Goal: Task Accomplishment & Management: Complete application form

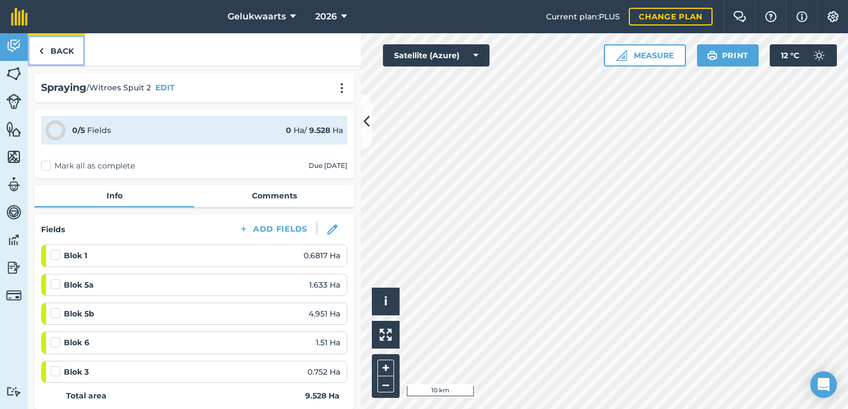
click at [60, 50] on link "Back" at bounding box center [56, 49] width 57 height 33
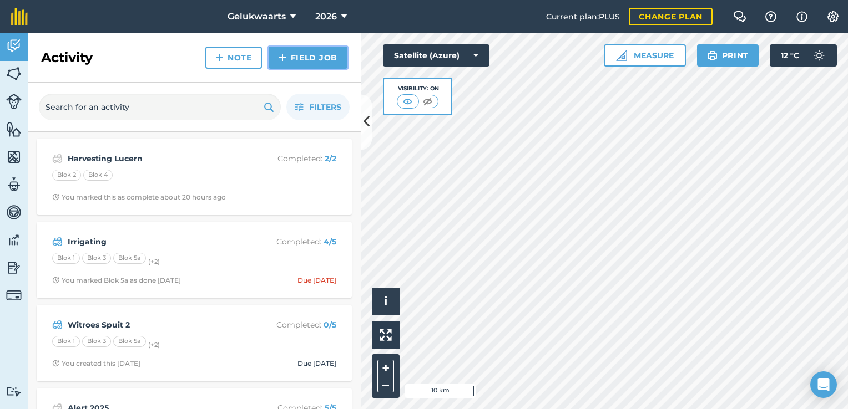
click at [307, 58] on link "Field Job" at bounding box center [307, 58] width 79 height 22
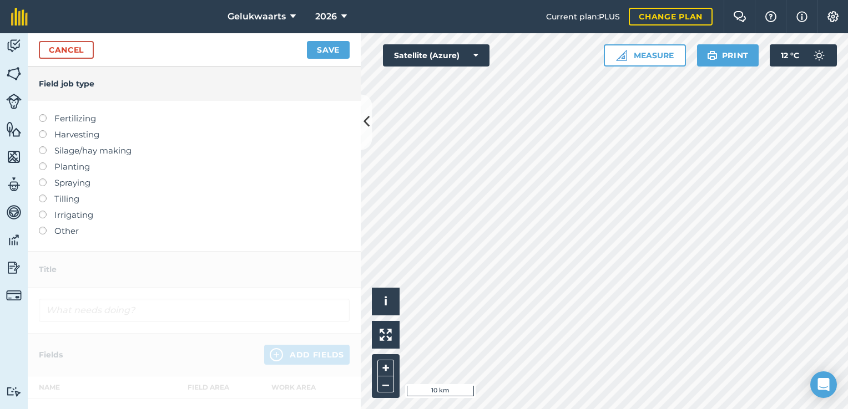
click at [61, 215] on label "Irrigating" at bounding box center [194, 215] width 311 height 13
type input "Irrigating"
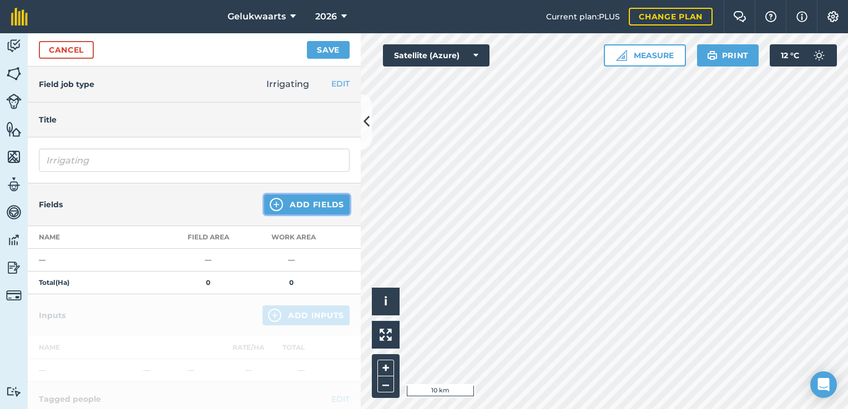
click at [313, 200] on button "Add Fields" at bounding box center [306, 205] width 85 height 20
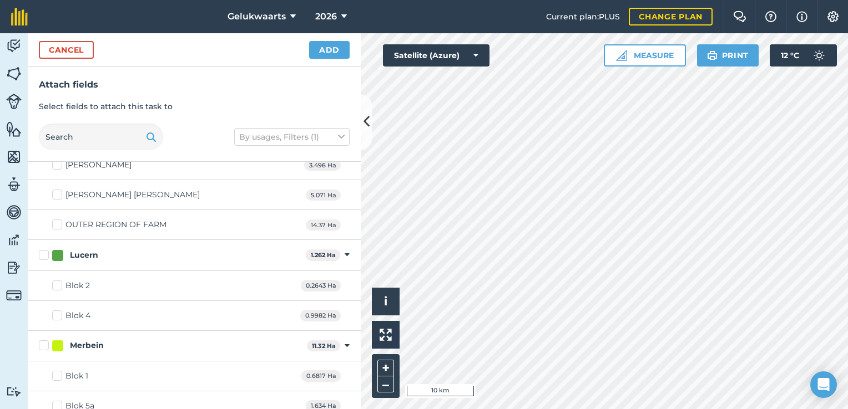
scroll to position [388, 0]
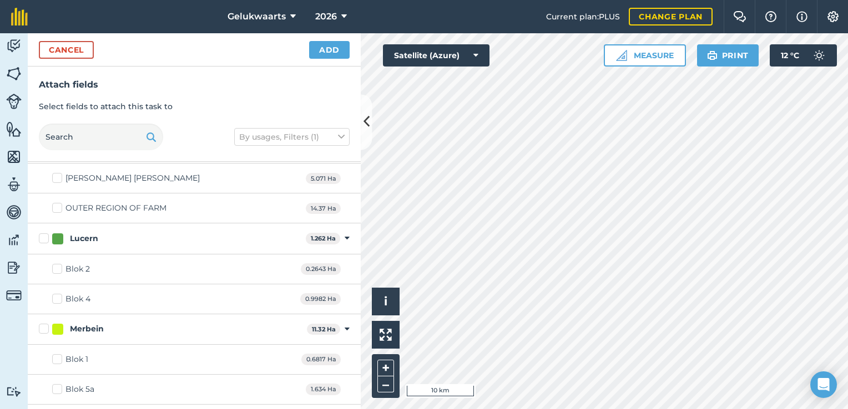
click at [89, 265] on div "Blok 2 0.2643 Ha" at bounding box center [194, 270] width 333 height 30
click at [70, 270] on div "Blok 2" at bounding box center [77, 269] width 24 height 12
click at [59, 270] on input "Blok 2" at bounding box center [55, 266] width 7 height 7
checkbox input "true"
click at [70, 300] on div "Blok 4" at bounding box center [77, 299] width 25 height 12
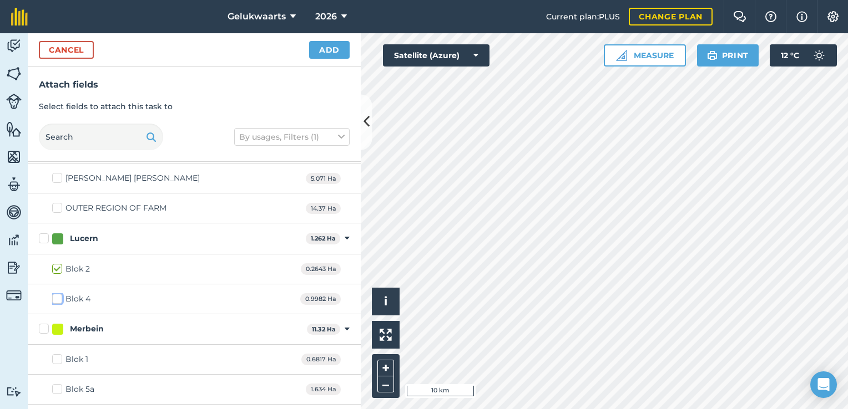
click at [59, 300] on input "Blok 4" at bounding box center [55, 296] width 7 height 7
checkbox input "true"
click at [330, 45] on button "Add" at bounding box center [329, 50] width 40 height 18
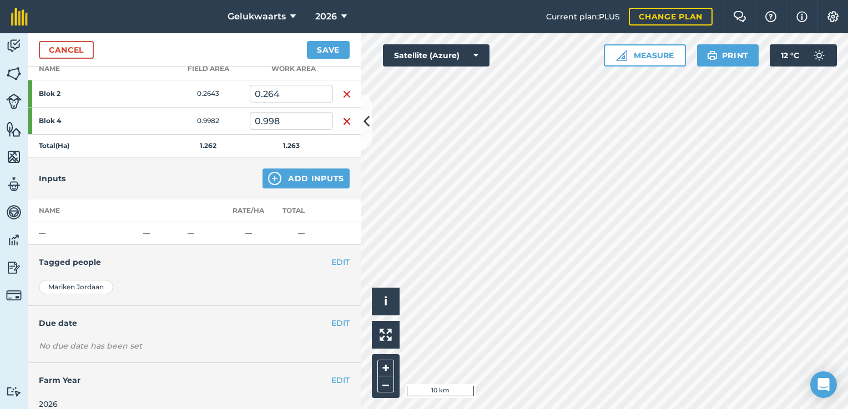
scroll to position [179, 0]
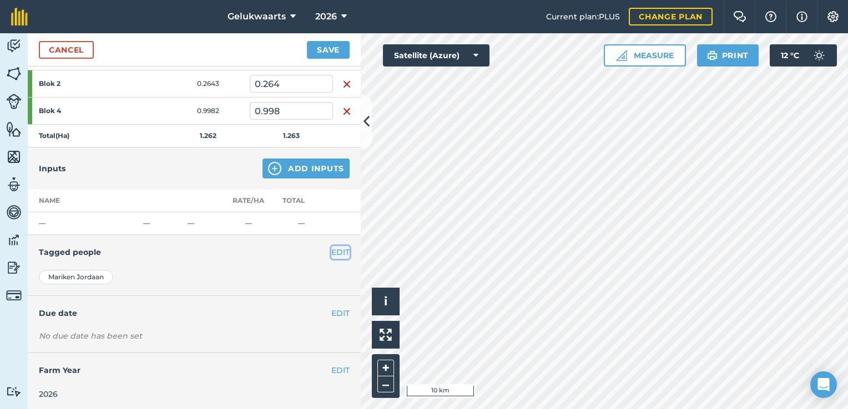
drag, startPoint x: 335, startPoint y: 252, endPoint x: 329, endPoint y: 254, distance: 6.5
click at [335, 252] on button "EDIT" at bounding box center [340, 252] width 18 height 12
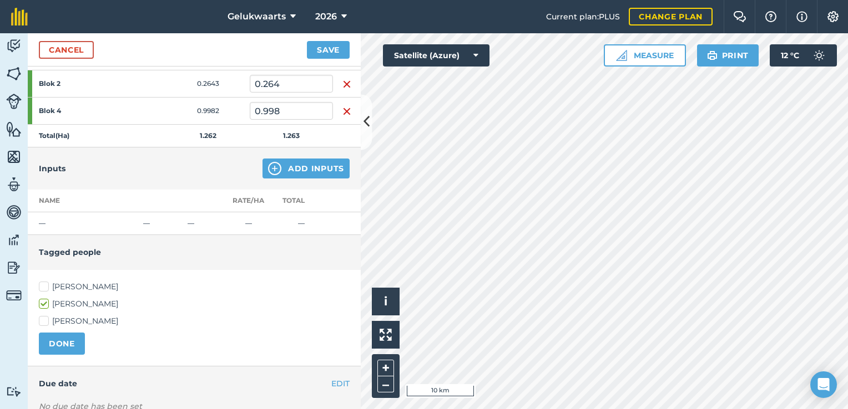
click at [82, 283] on label "[PERSON_NAME]" at bounding box center [194, 287] width 311 height 12
click at [46, 283] on input "[PERSON_NAME]" at bounding box center [42, 284] width 7 height 7
checkbox input "true"
click at [63, 342] on button "DONE" at bounding box center [62, 344] width 46 height 22
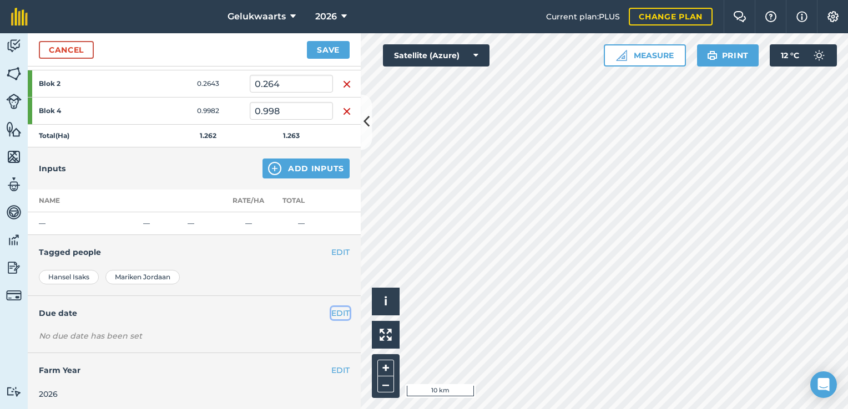
click at [331, 307] on button "EDIT" at bounding box center [340, 313] width 18 height 12
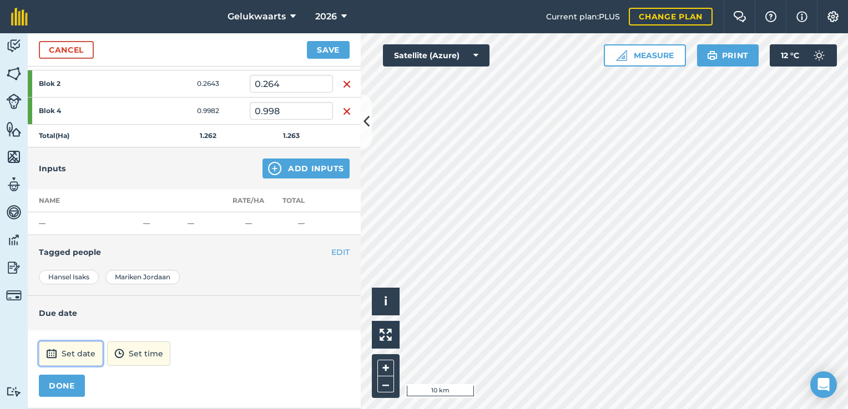
click at [73, 351] on button "Set date" at bounding box center [71, 354] width 64 height 24
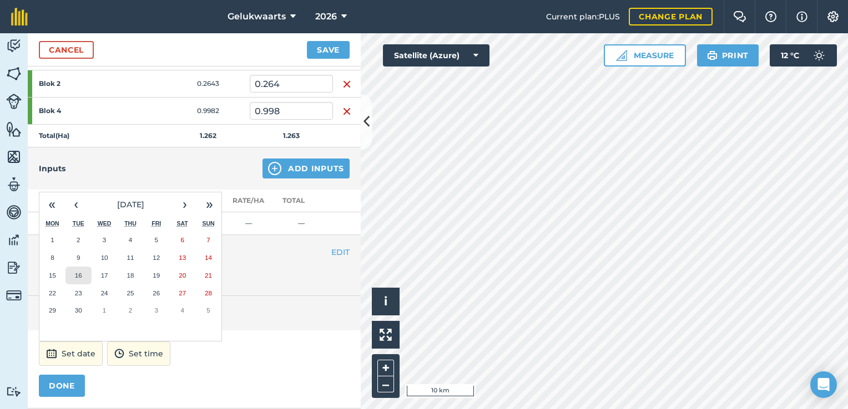
click at [79, 274] on abbr "16" at bounding box center [78, 275] width 7 height 7
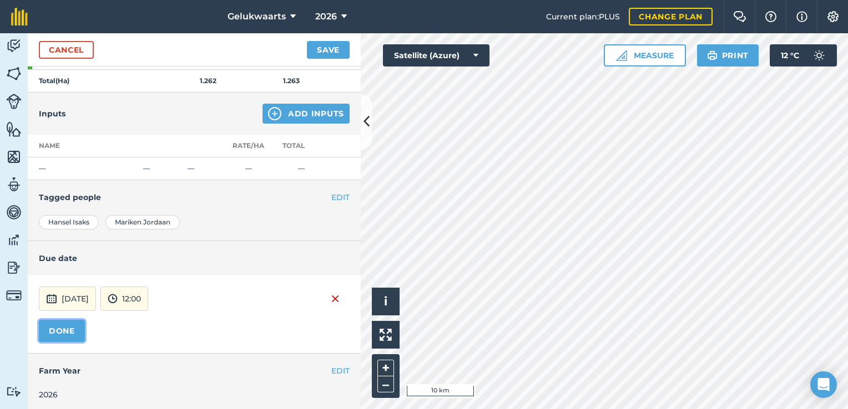
click at [64, 327] on button "DONE" at bounding box center [62, 331] width 46 height 22
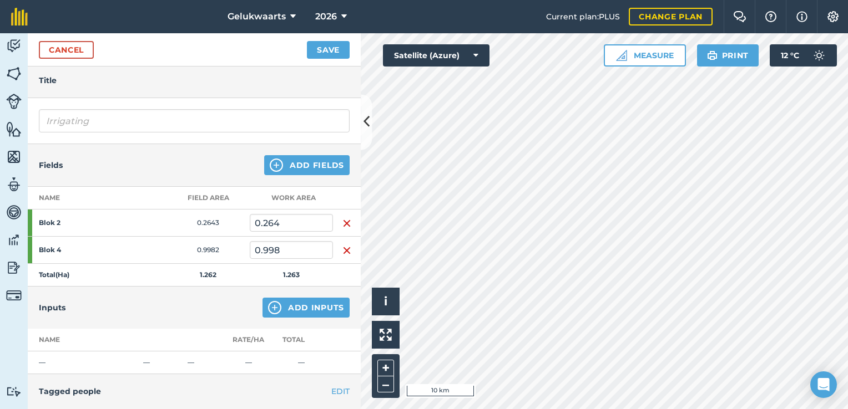
scroll to position [14, 0]
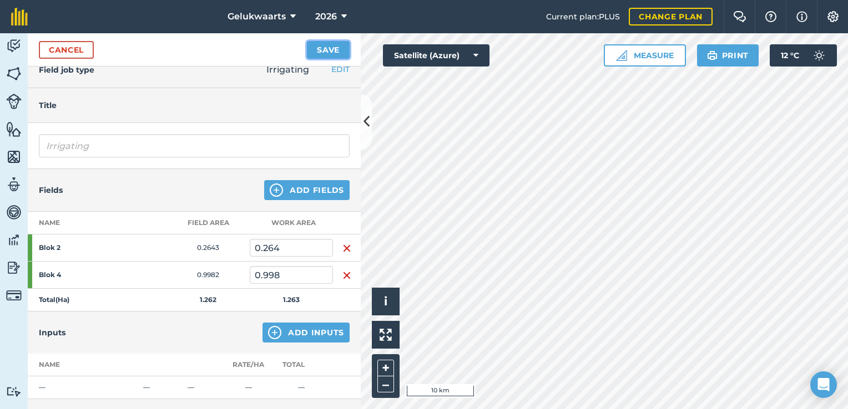
click at [322, 45] on button "Save" at bounding box center [328, 50] width 43 height 18
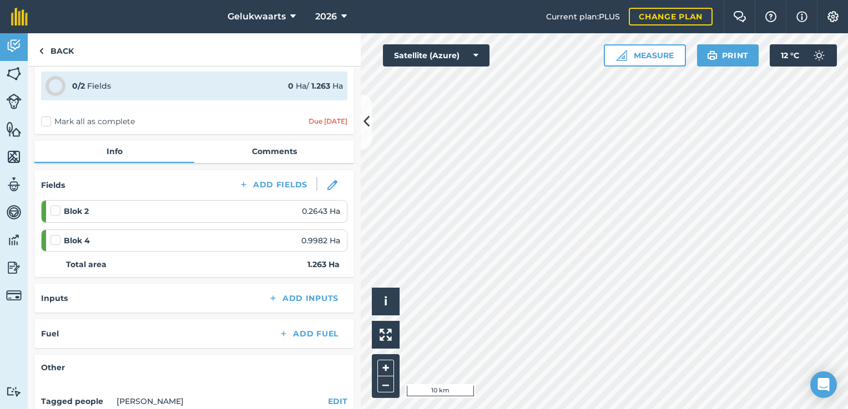
scroll to position [111, 0]
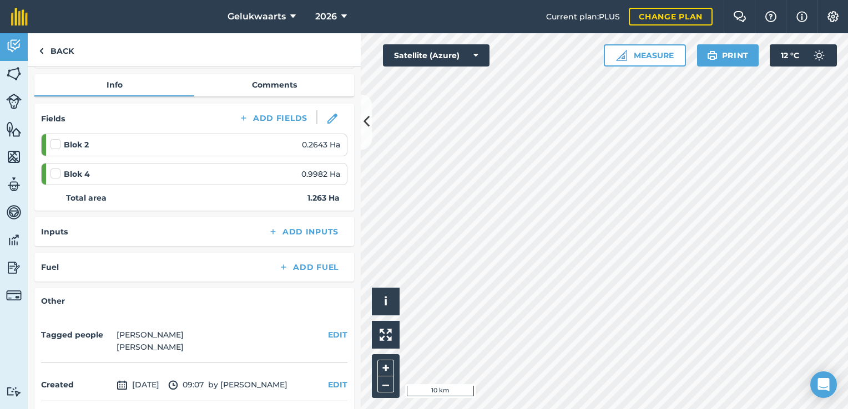
click at [52, 139] on label at bounding box center [56, 139] width 13 height 0
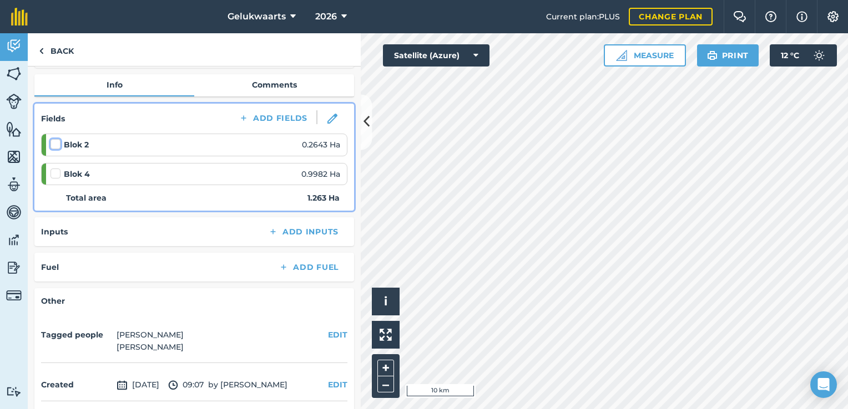
click at [52, 143] on input "checkbox" at bounding box center [53, 142] width 7 height 7
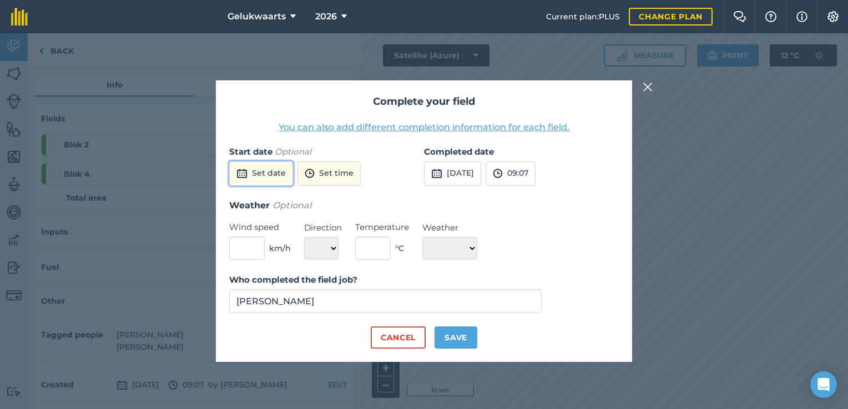
click at [257, 174] on button "Set date" at bounding box center [261, 173] width 64 height 24
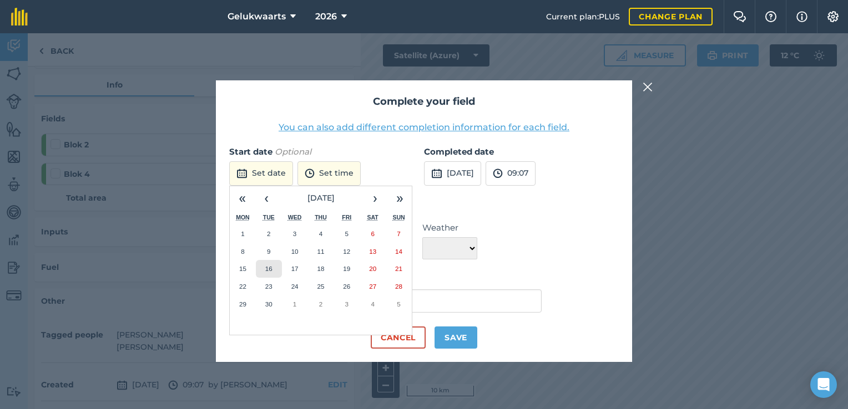
click at [268, 266] on abbr "16" at bounding box center [268, 268] width 7 height 7
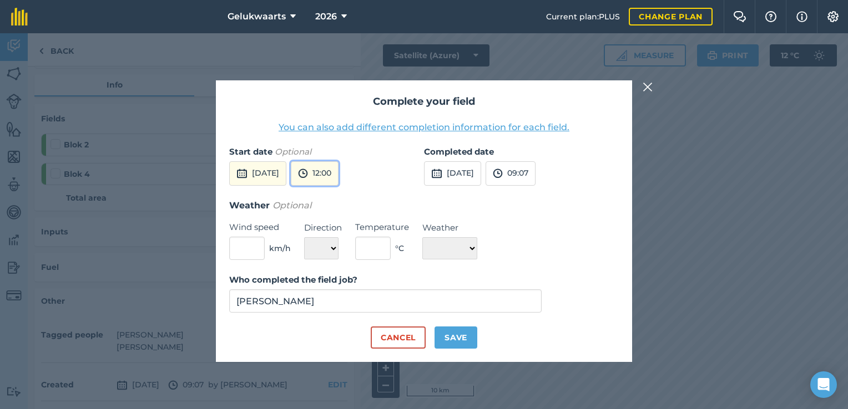
click at [335, 171] on button "12:00" at bounding box center [315, 173] width 48 height 24
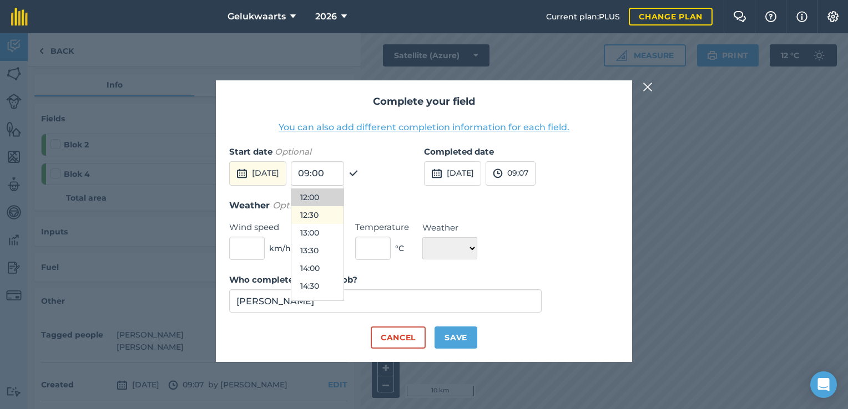
scroll to position [484, 0]
click at [341, 244] on button "15:00" at bounding box center [317, 244] width 52 height 18
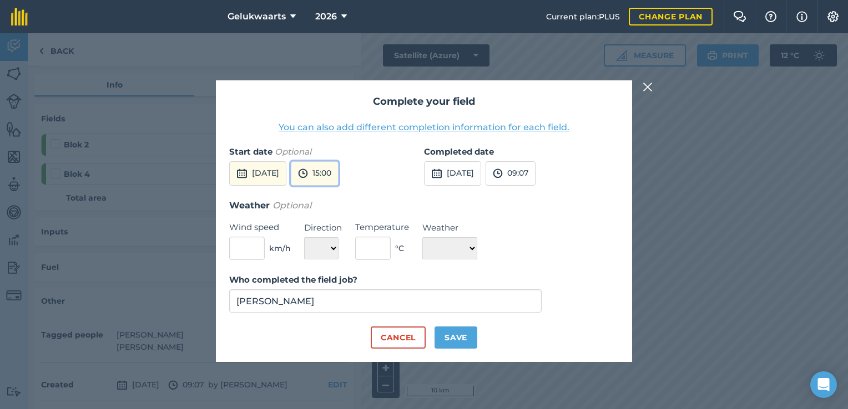
click at [338, 170] on button "15:00" at bounding box center [315, 173] width 48 height 24
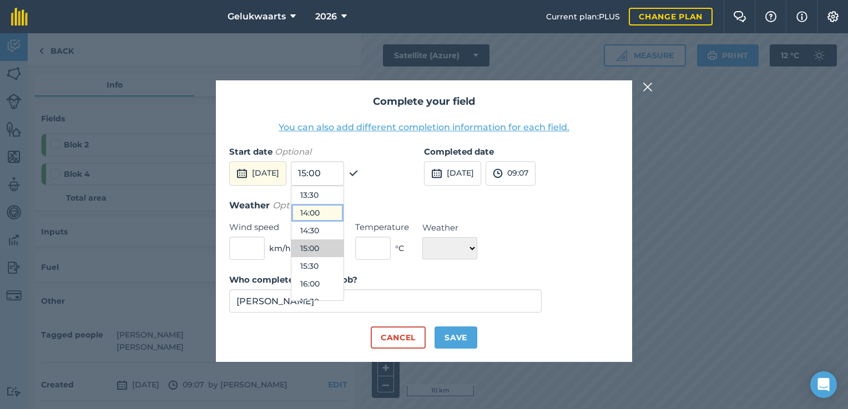
click at [343, 217] on button "14:00" at bounding box center [317, 213] width 52 height 18
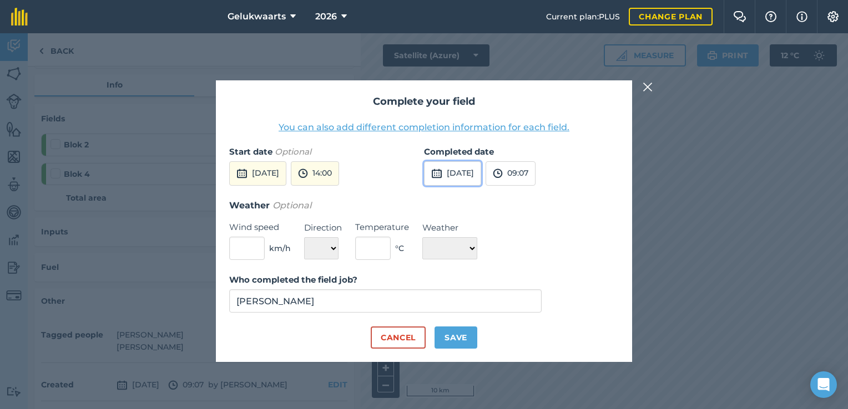
click at [481, 167] on button "[DATE]" at bounding box center [452, 173] width 57 height 24
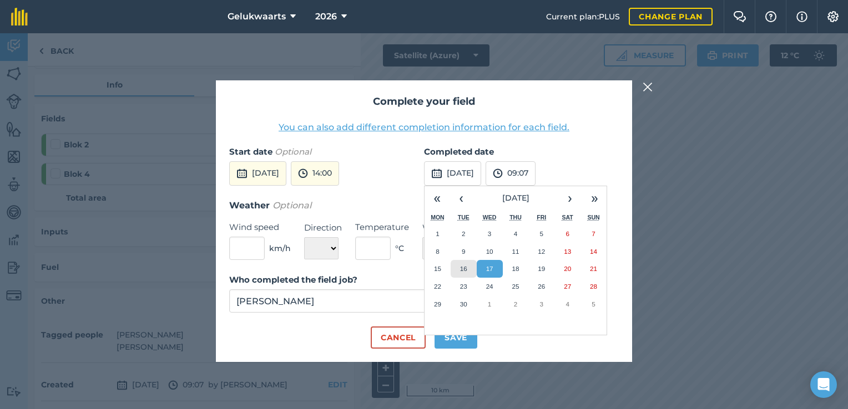
click at [458, 271] on button "16" at bounding box center [463, 269] width 26 height 18
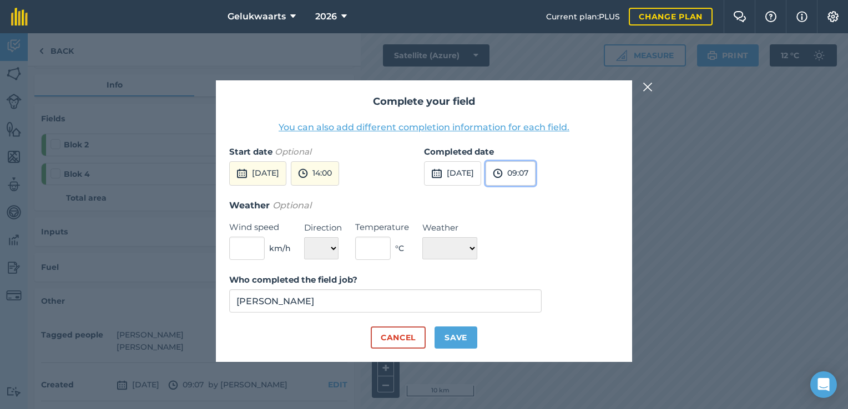
click at [535, 173] on button "09:07" at bounding box center [510, 173] width 50 height 24
click at [531, 239] on button "17:00" at bounding box center [512, 238] width 52 height 18
click at [447, 332] on button "Save" at bounding box center [455, 338] width 43 height 22
checkbox input "true"
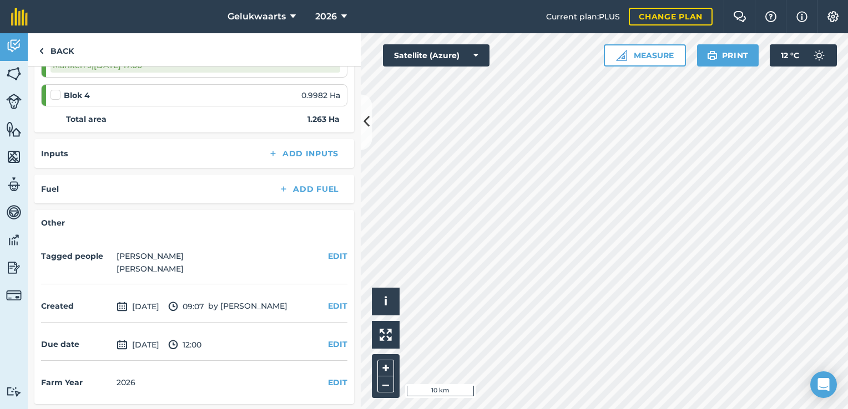
scroll to position [0, 0]
